Goal: Transaction & Acquisition: Purchase product/service

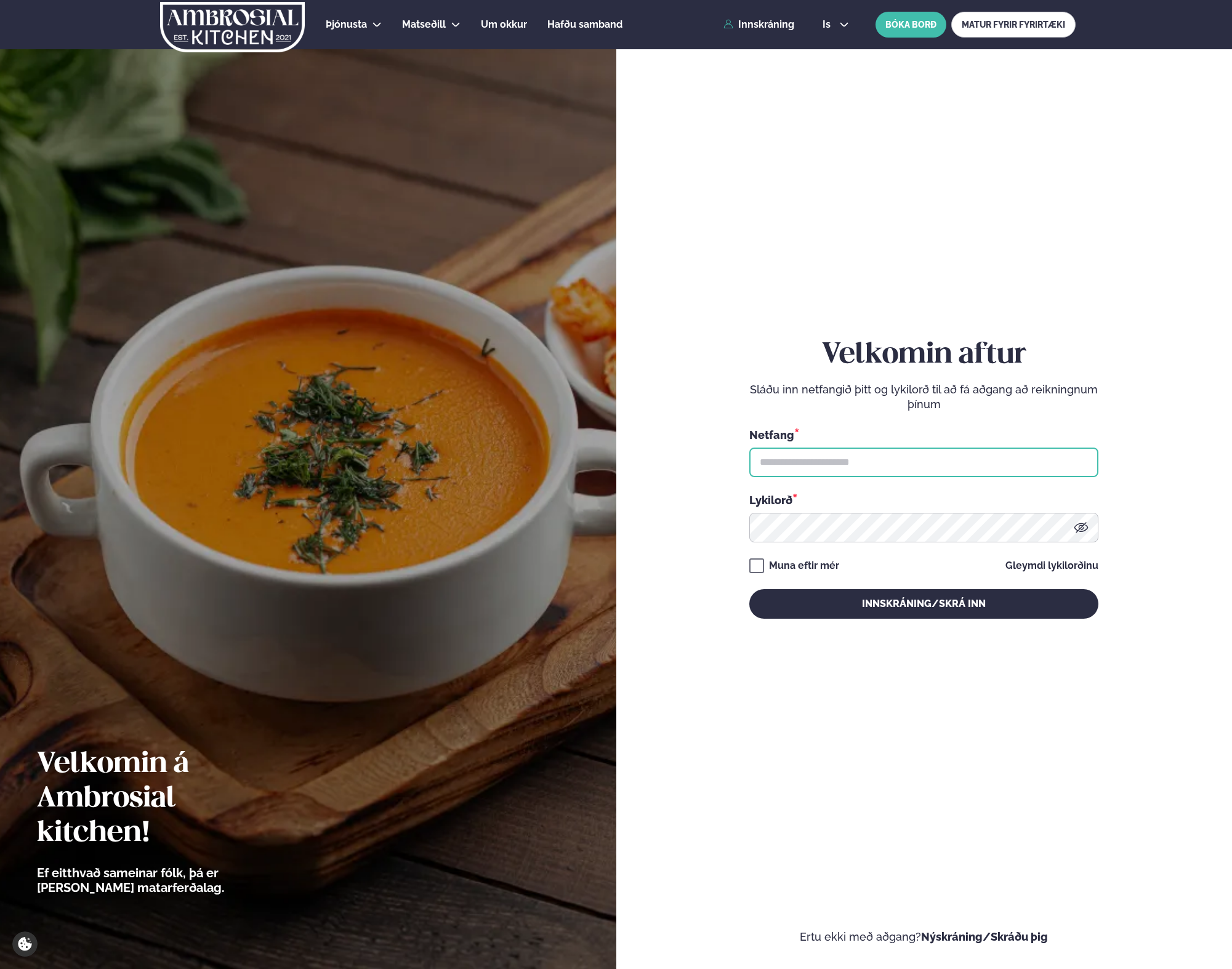
click at [779, 460] on input "text" at bounding box center [923, 462] width 349 height 30
type input "**********"
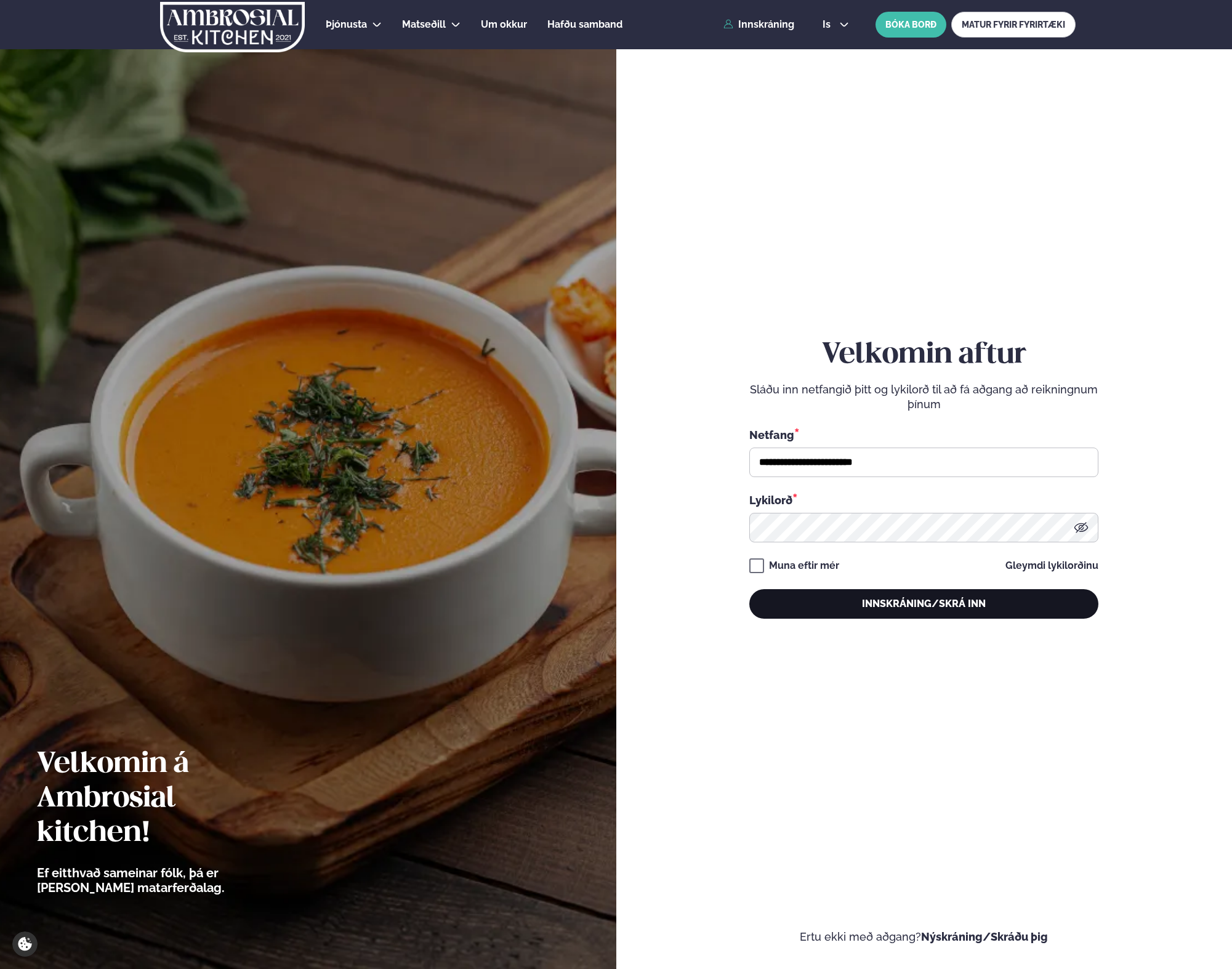
click at [868, 606] on button "Innskráning/Skrá inn" at bounding box center [923, 603] width 349 height 30
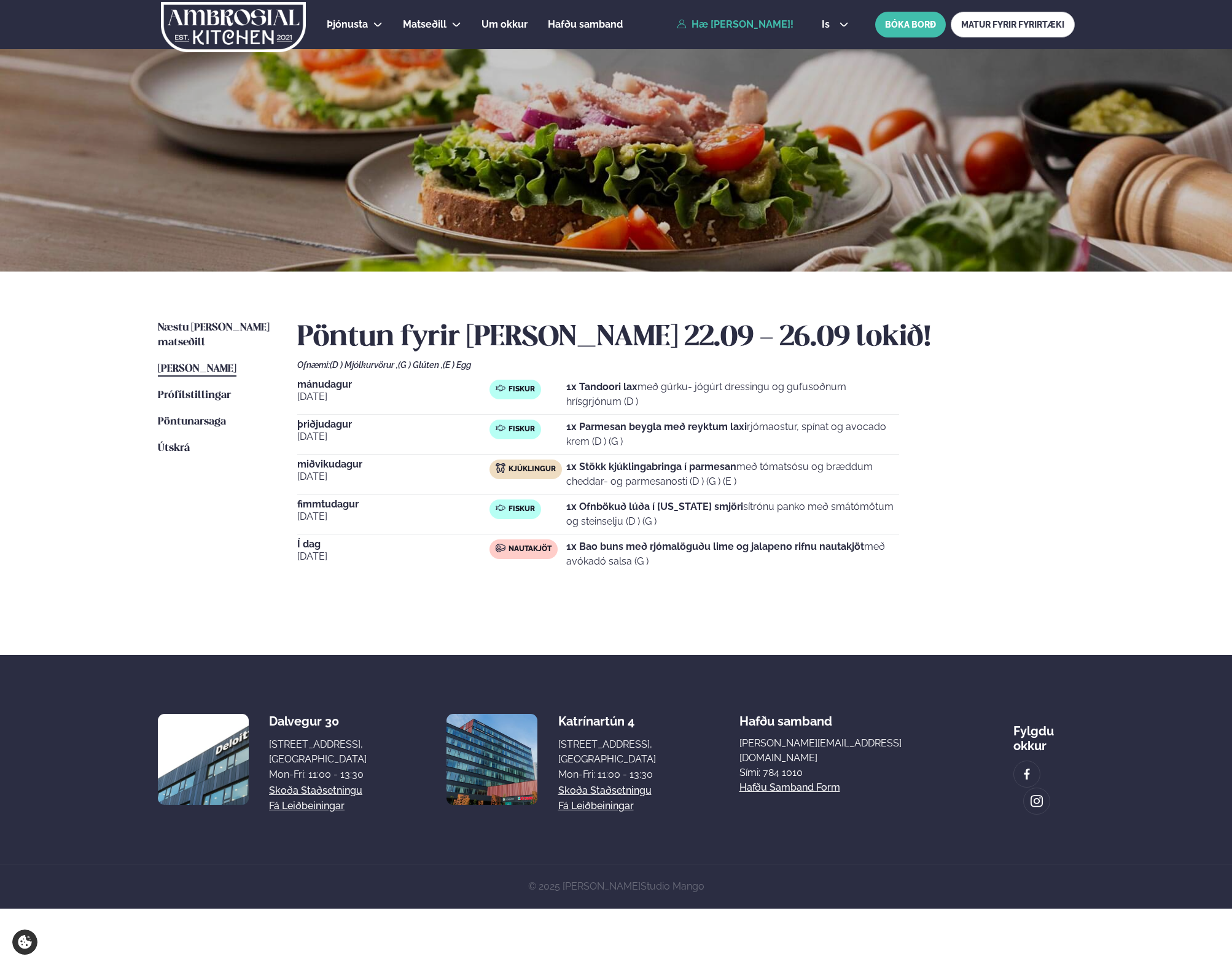
click at [703, 561] on p "1x Bao buns með rjómalöguðu lime og jalapeno rifnu nautakjöt með avókadó salsa …" at bounding box center [733, 553] width 333 height 30
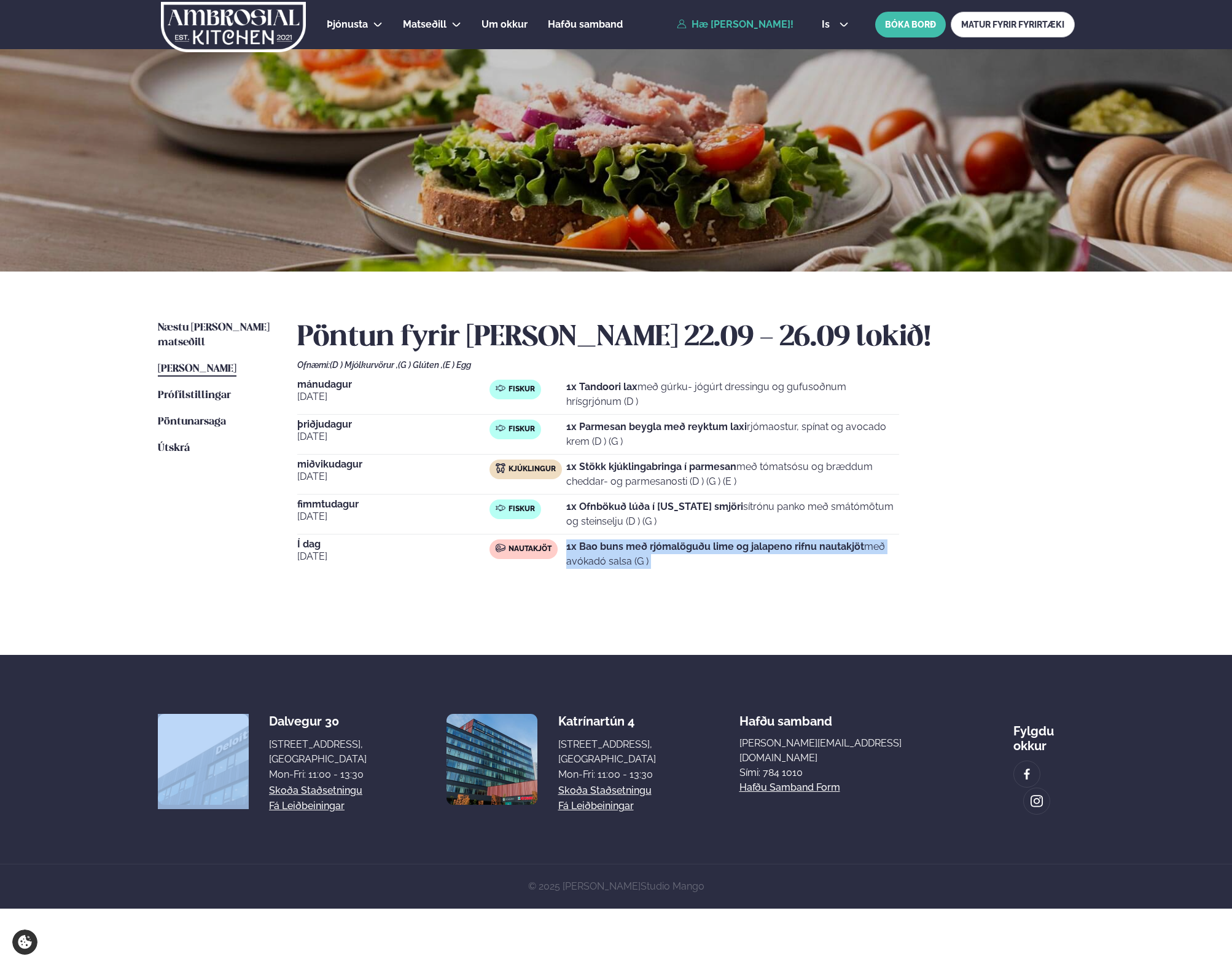
click at [703, 561] on p "1x Bao buns með rjómalöguðu lime og jalapeno rifnu nautakjöt með avókadó salsa …" at bounding box center [733, 553] width 333 height 30
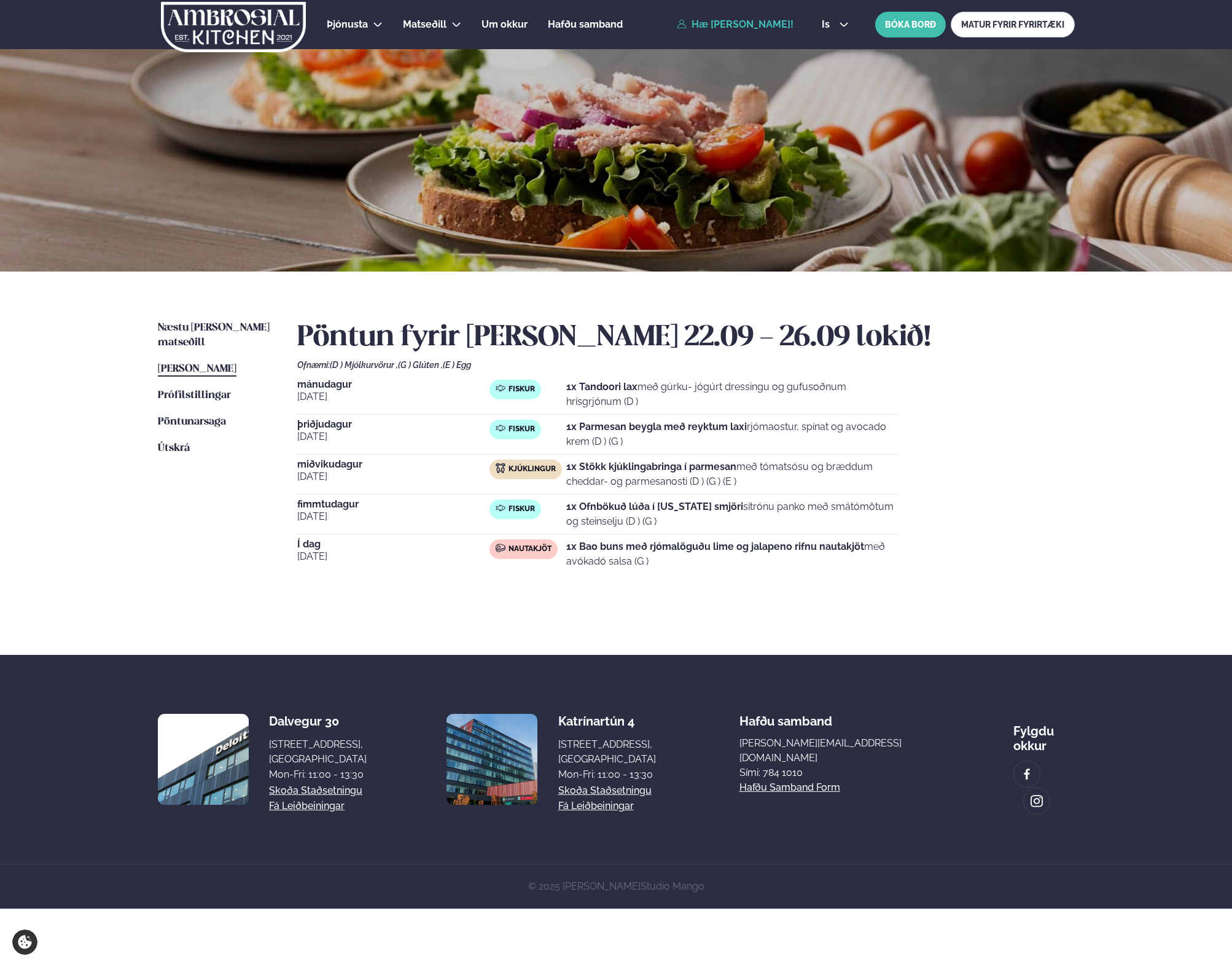
click at [703, 561] on p "1x Bao buns með rjómalöguðu lime og jalapeno rifnu nautakjöt með avókadó salsa …" at bounding box center [733, 553] width 333 height 30
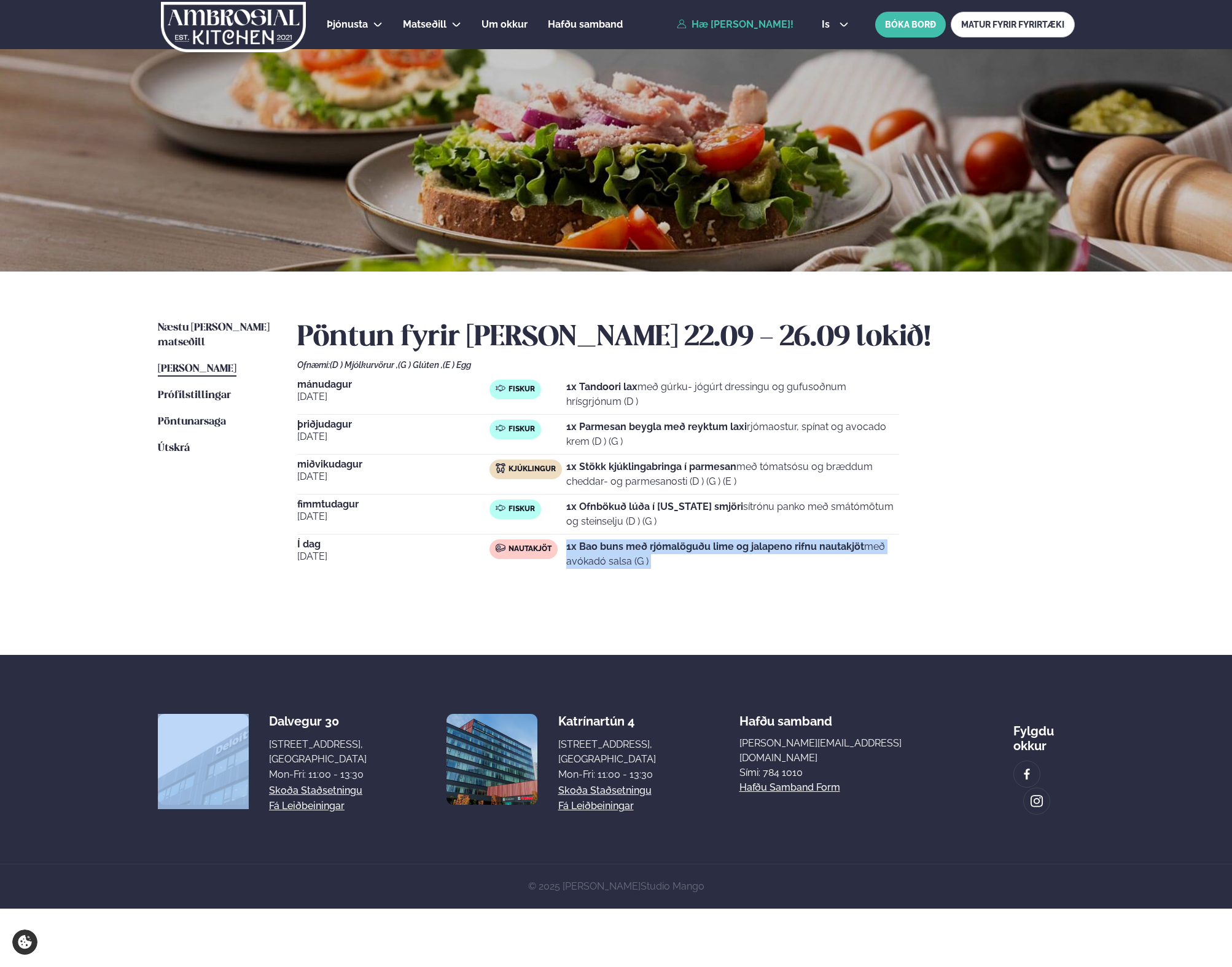
click at [703, 561] on p "1x Bao buns með rjómalöguðu lime og jalapeno rifnu nautakjöt með avókadó salsa …" at bounding box center [733, 553] width 333 height 30
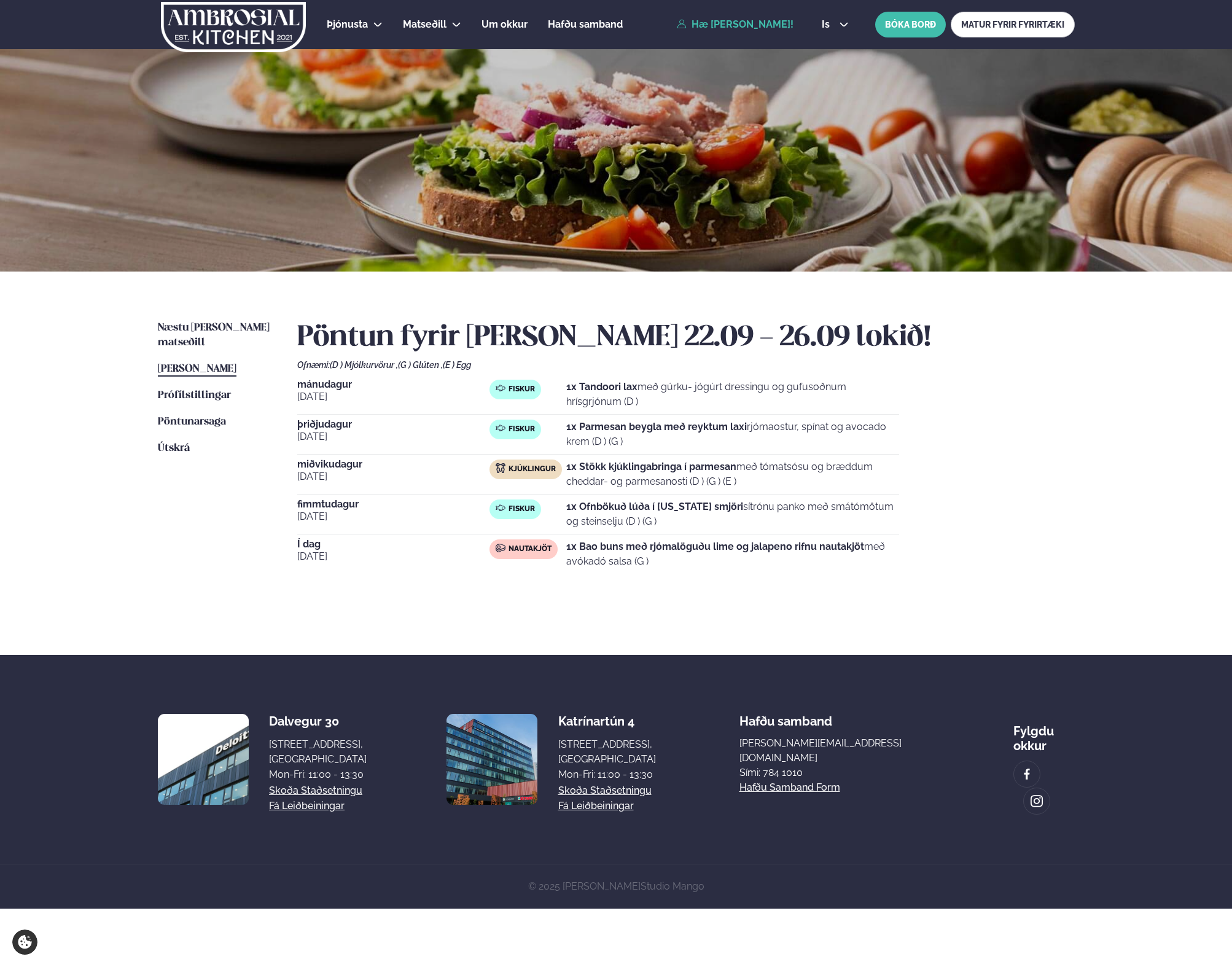
click at [703, 561] on p "1x Bao buns með rjómalöguðu lime og jalapeno rifnu nautakjöt með avókadó salsa …" at bounding box center [733, 553] width 333 height 30
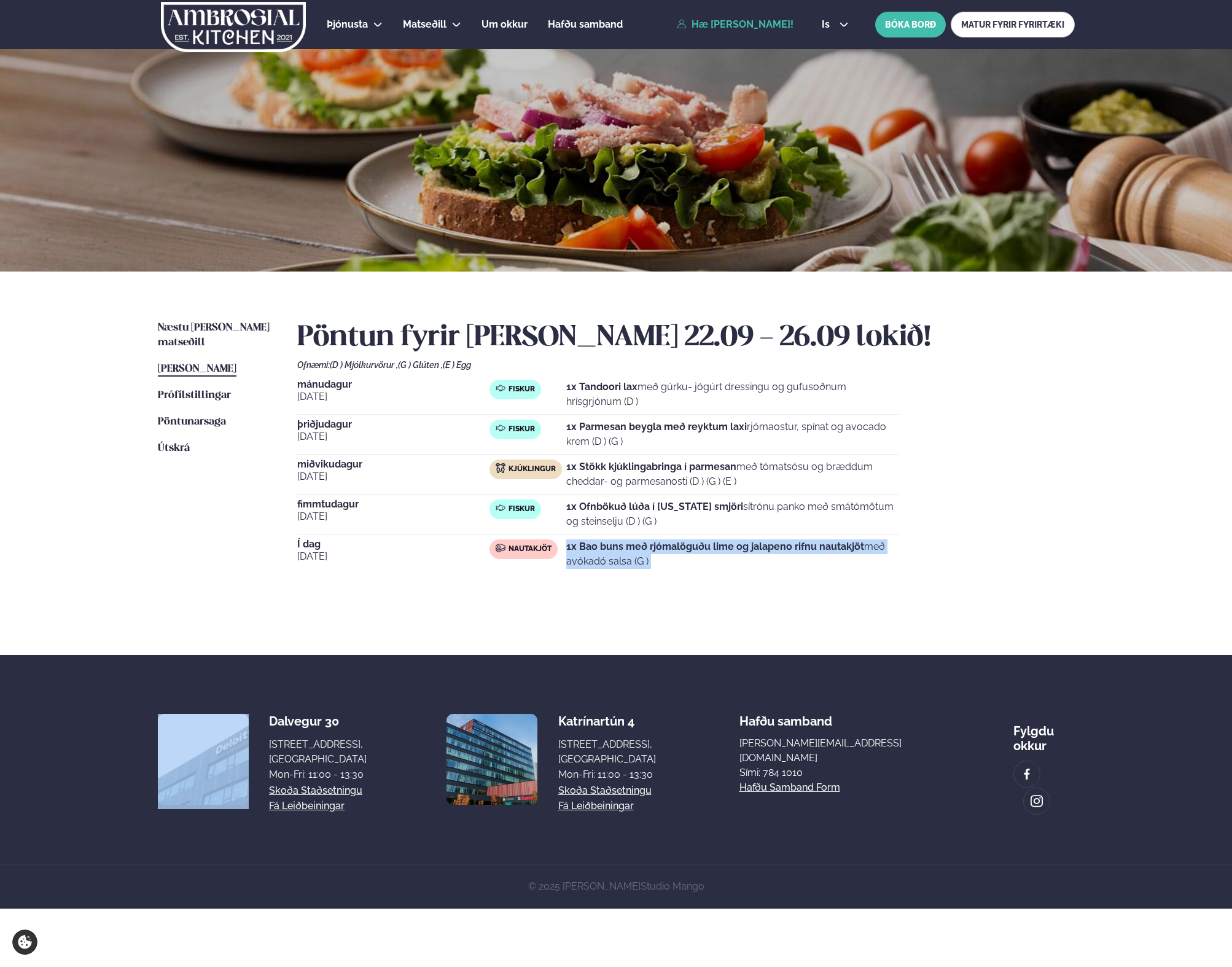
click at [703, 561] on p "1x Bao buns með rjómalöguðu lime og jalapeno rifnu nautakjöt með avókadó salsa …" at bounding box center [733, 553] width 333 height 30
click at [651, 546] on strong "1x Bao buns með rjómalöguðu lime og jalapeno rifnu nautakjöt" at bounding box center [715, 546] width 298 height 11
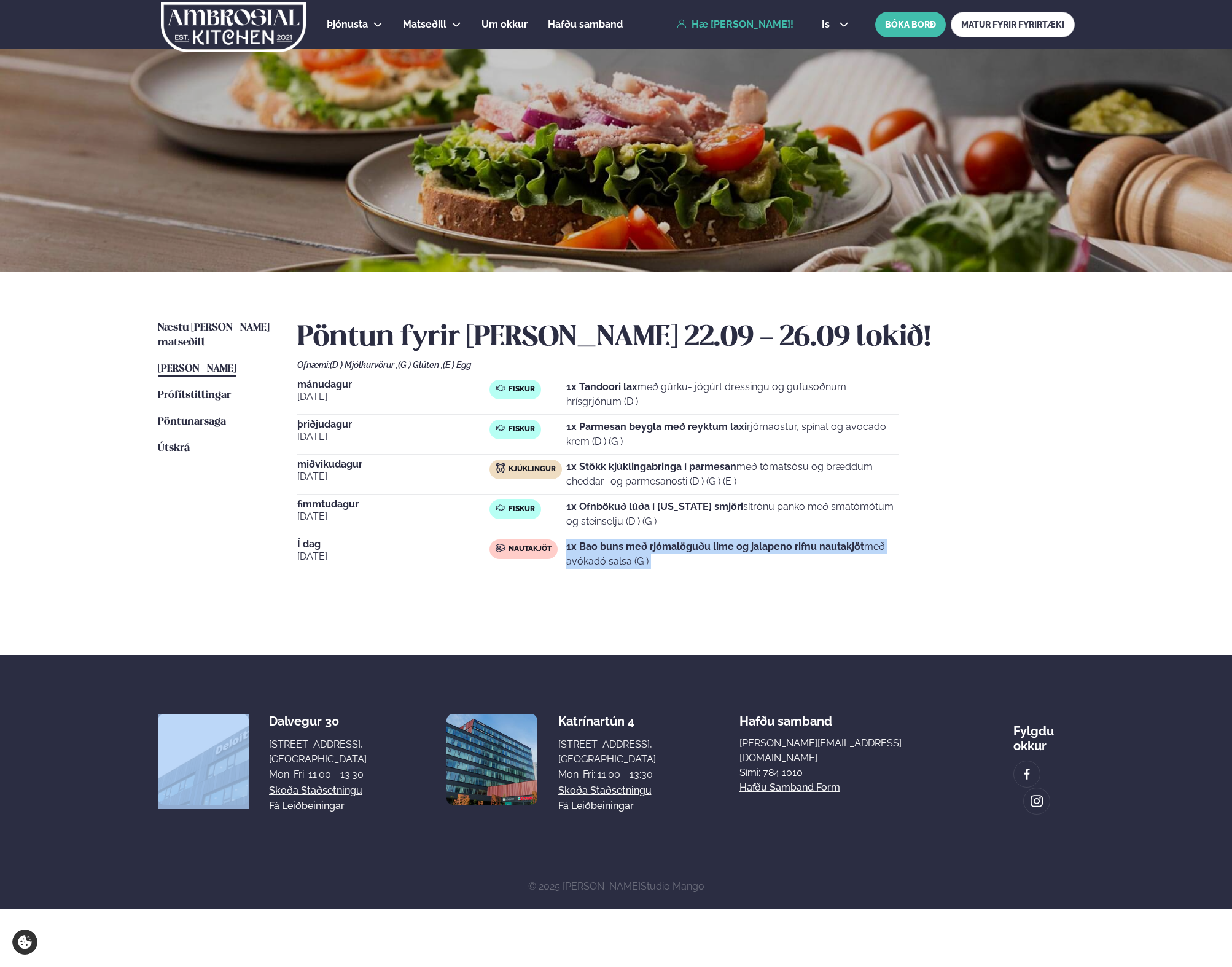
click at [651, 546] on strong "1x Bao buns með rjómalöguðu lime og jalapeno rifnu nautakjöt" at bounding box center [715, 546] width 298 height 11
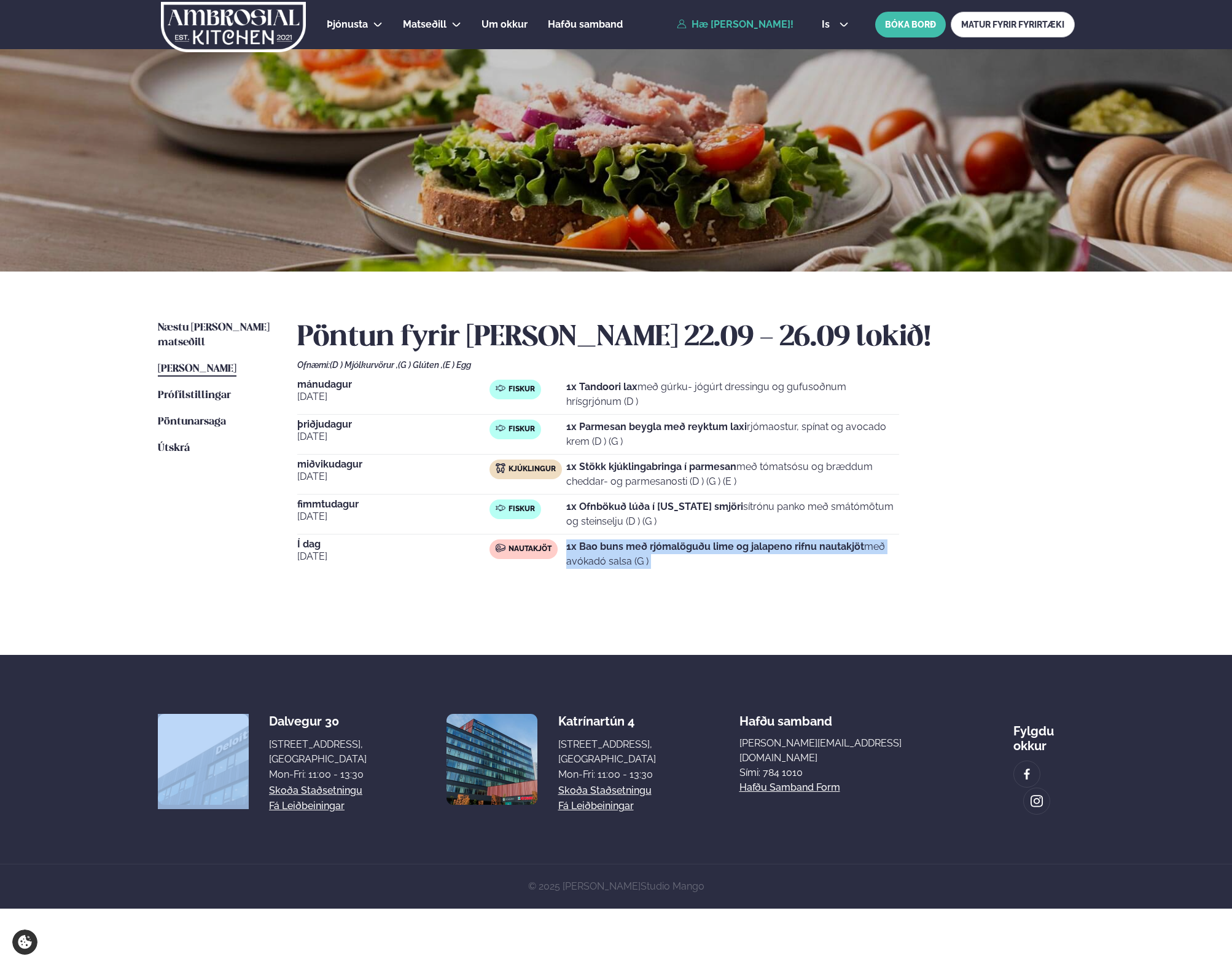
click at [651, 546] on strong "1x Bao buns með rjómalöguðu lime og jalapeno rifnu nautakjöt" at bounding box center [715, 546] width 298 height 11
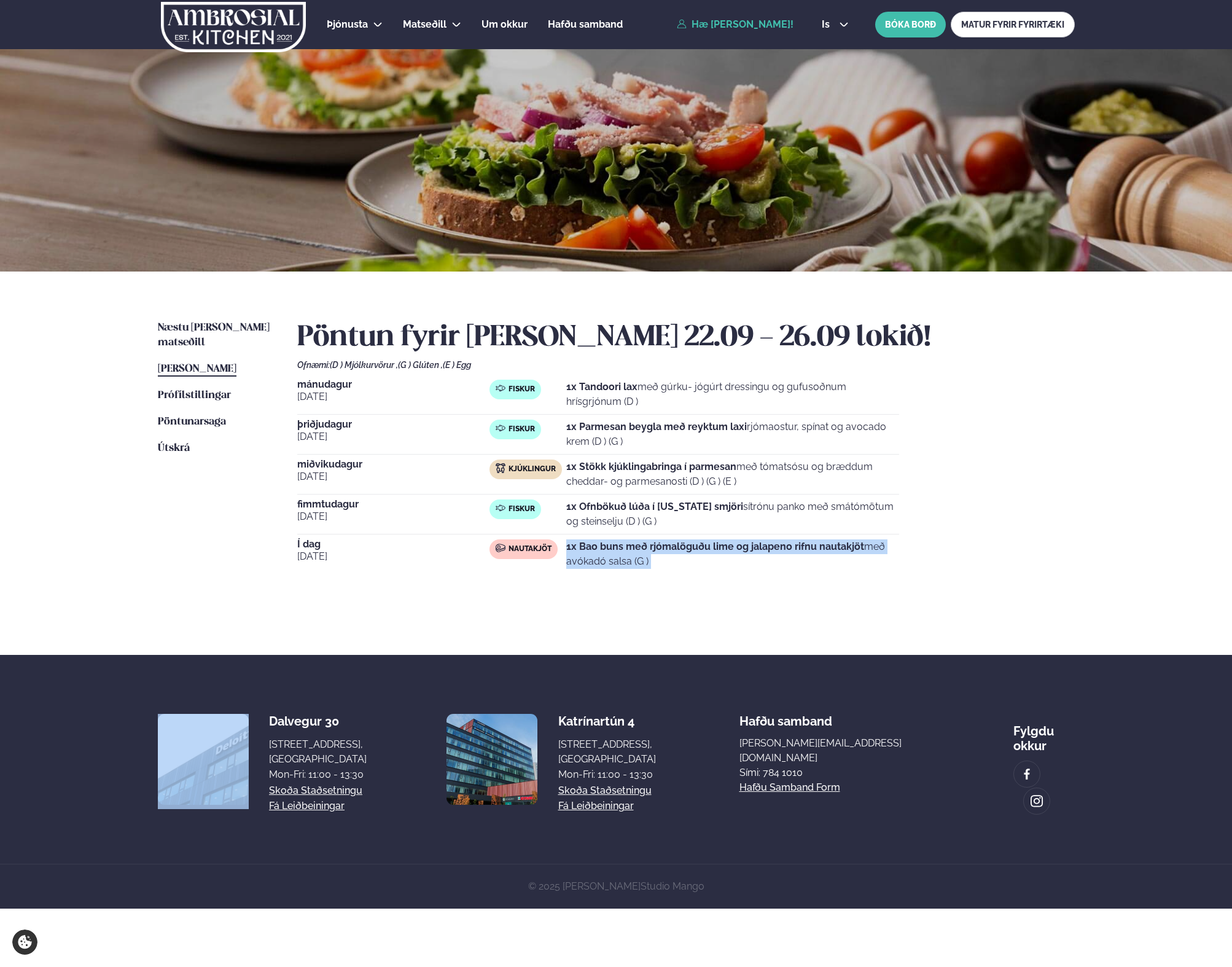
click at [651, 546] on strong "1x Bao buns með rjómalöguðu lime og jalapeno rifnu nautakjöt" at bounding box center [715, 546] width 298 height 11
